Goal: Communication & Community: Answer question/provide support

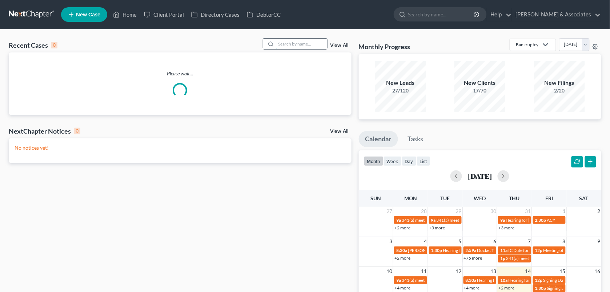
click at [293, 46] on input "search" at bounding box center [301, 44] width 51 height 11
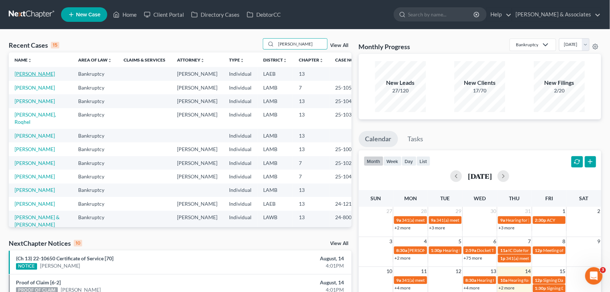
type input "[PERSON_NAME]"
click at [21, 77] on link "[PERSON_NAME]" at bounding box center [35, 74] width 40 height 6
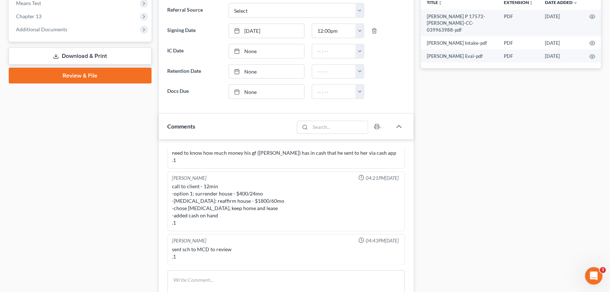
scroll to position [336, 0]
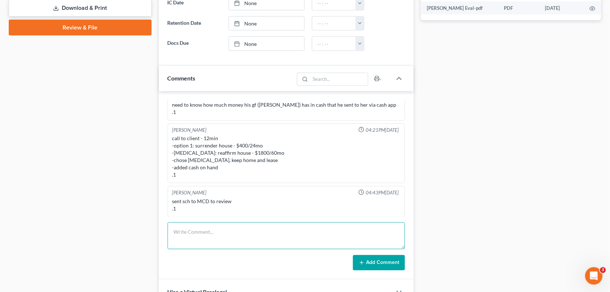
click at [249, 233] on textarea at bounding box center [287, 235] width 238 height 27
paste textarea "he said he talked to you and to let you know he's going to have extra help payi…"
click at [177, 233] on textarea "he said he talked to you and to let you know he's going to have extra help payi…" at bounding box center [287, 235] width 238 height 27
click at [243, 235] on textarea "Called and said he talked to you and to let you know he's going to have extra h…" at bounding box center [287, 235] width 238 height 27
click at [253, 242] on textarea "Called and said he talked to CCD and to let her know he's going to have extra h…" at bounding box center [287, 235] width 238 height 27
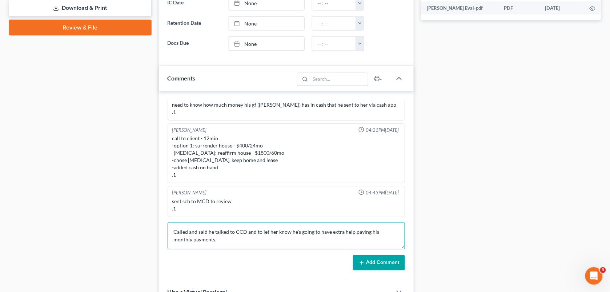
click at [322, 240] on textarea "Called and said he talked to CCD and to let her know he's going to have extra h…" at bounding box center [287, 235] width 238 height 27
type textarea "Called and said he talked to CCD and to let her know he's going to have extra h…"
click at [373, 262] on button "Add Comment" at bounding box center [379, 262] width 52 height 15
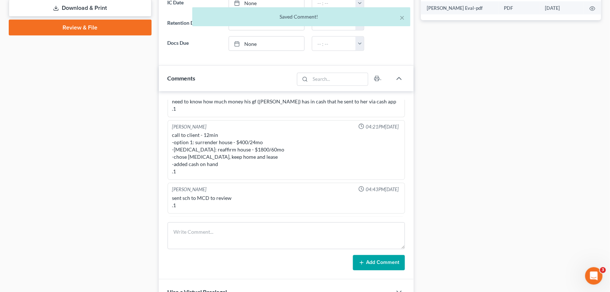
scroll to position [895, 0]
